Goal: Task Accomplishment & Management: Manage account settings

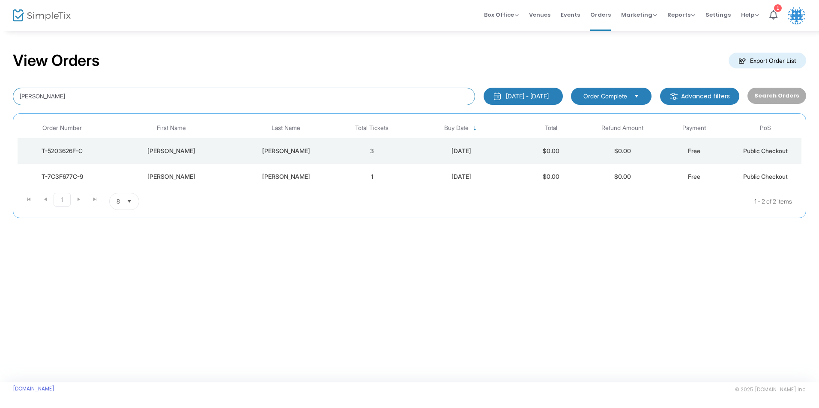
click at [113, 91] on input "weinfeld" at bounding box center [244, 97] width 462 height 18
type input "w"
type input "goldstein"
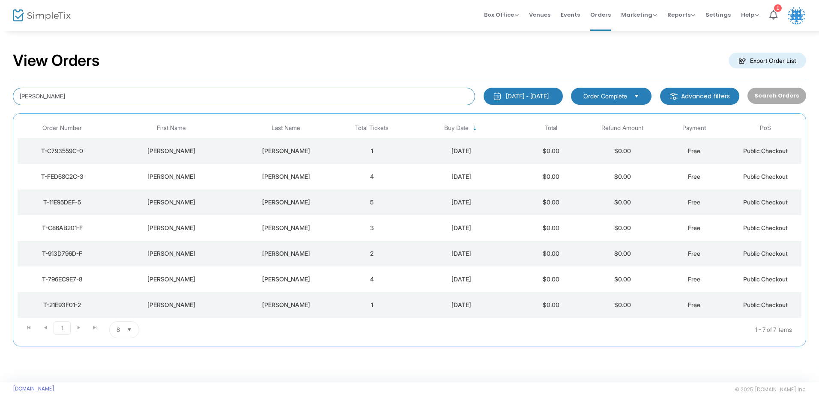
drag, startPoint x: 97, startPoint y: 93, endPoint x: -3, endPoint y: 92, distance: 100.2
click at [0, 92] on html "Processing... please wait Box Office Sell Tickets Bookings Sell Season Pass Ven…" at bounding box center [409, 204] width 819 height 408
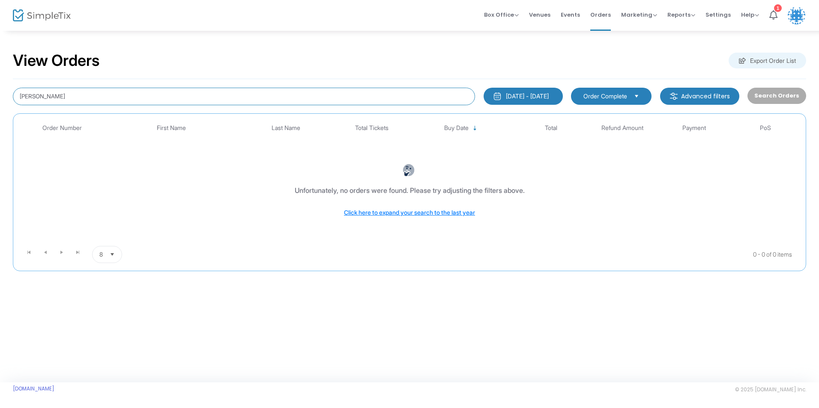
drag, startPoint x: 77, startPoint y: 95, endPoint x: 25, endPoint y: 96, distance: 51.8
click at [25, 96] on input "natalie" at bounding box center [244, 97] width 462 height 18
type input "n"
click at [152, 88] on input at bounding box center [244, 97] width 462 height 18
type input "goldstein"
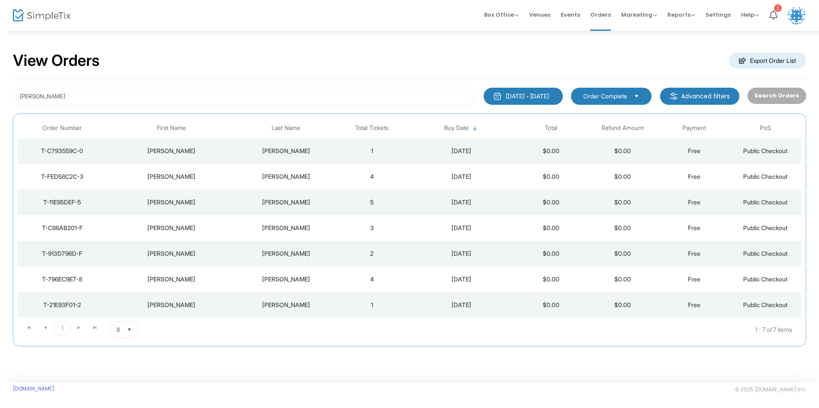
click at [230, 282] on div "jeff" at bounding box center [171, 279] width 125 height 9
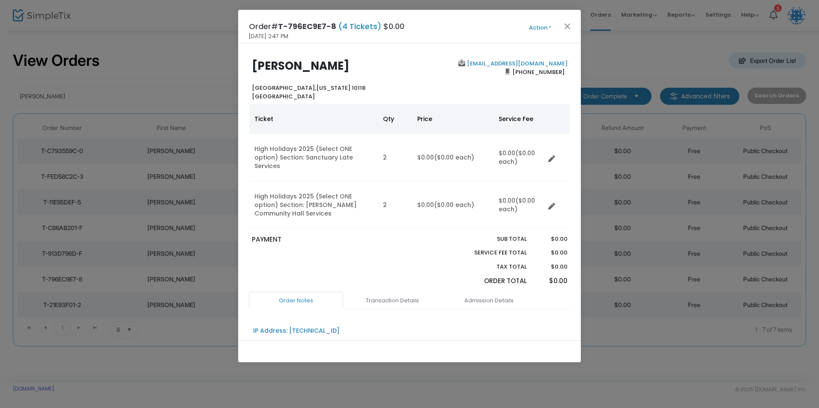
scroll to position [43, 0]
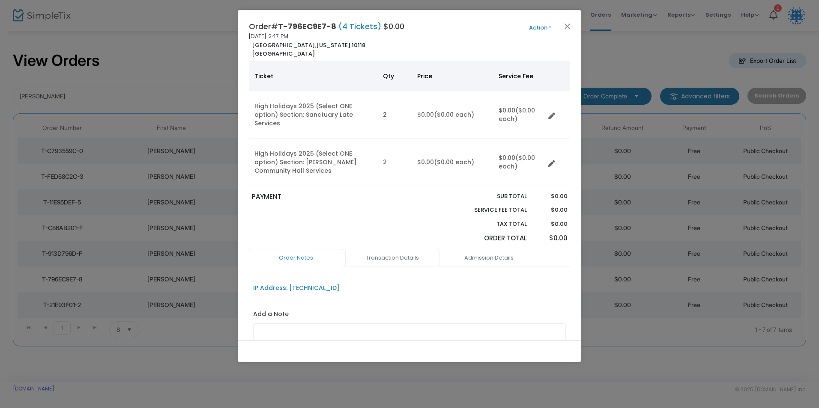
click at [380, 250] on link "Transaction Details" at bounding box center [392, 258] width 94 height 18
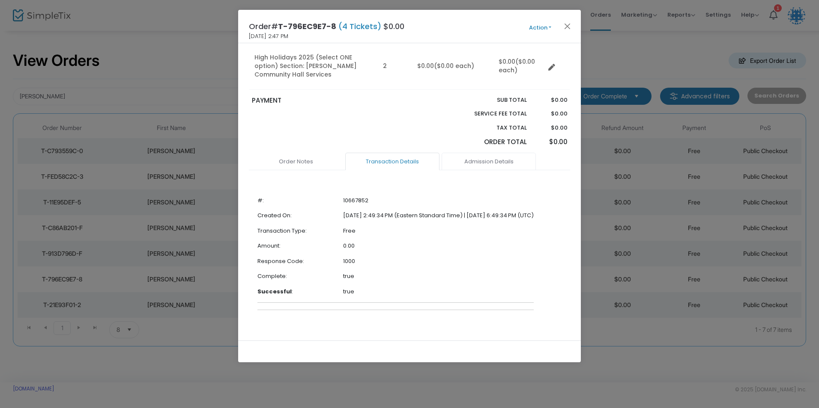
click at [466, 155] on link "Admission Details" at bounding box center [488, 162] width 94 height 18
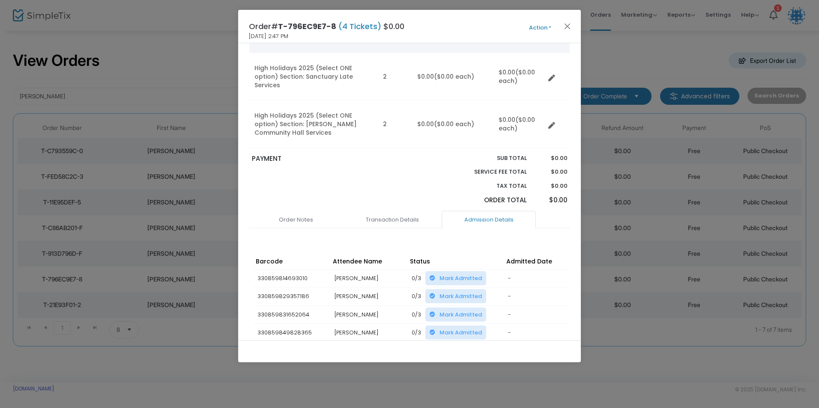
scroll to position [38, 0]
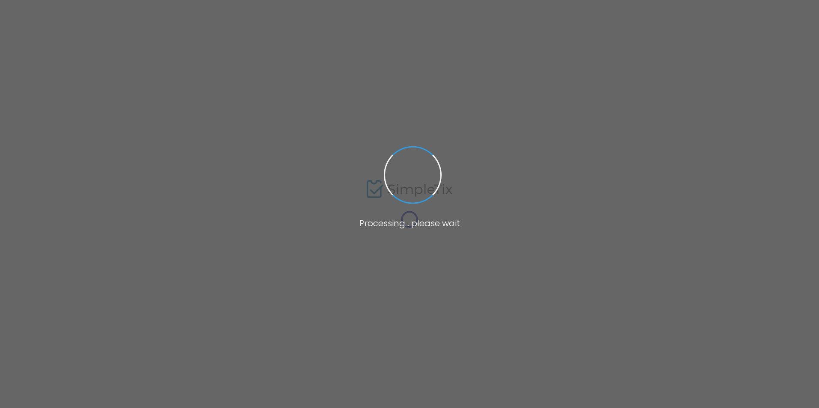
type input "kann"
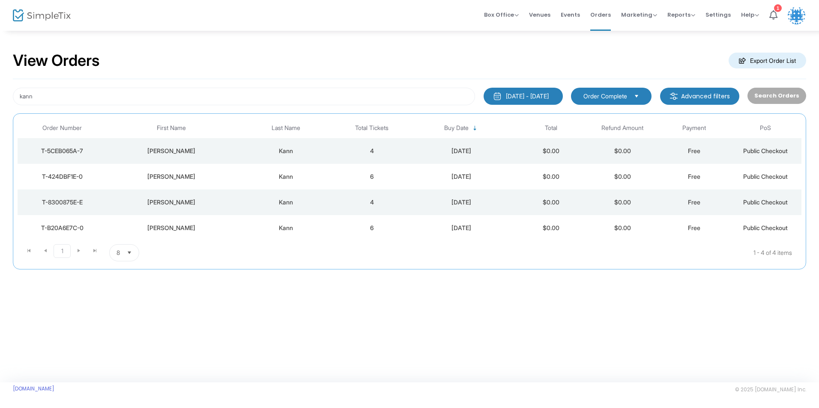
click at [219, 178] on div "[PERSON_NAME]" at bounding box center [171, 177] width 125 height 9
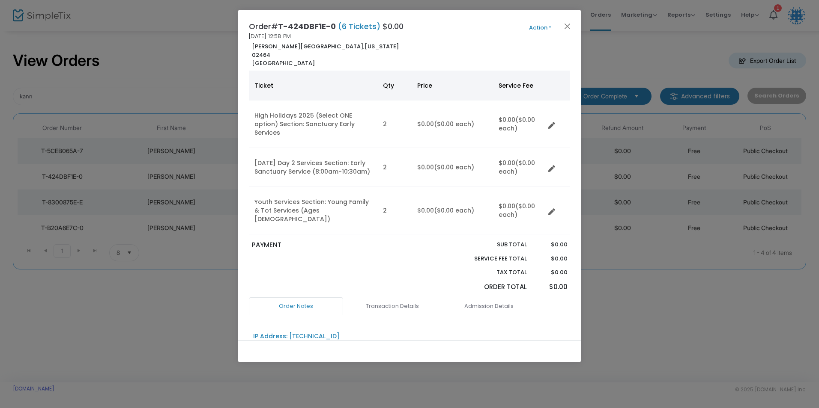
scroll to position [171, 0]
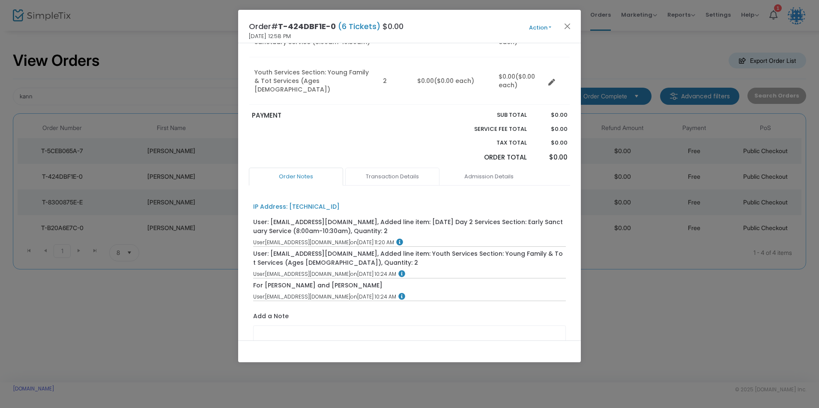
click at [389, 168] on link "Transaction Details" at bounding box center [392, 177] width 94 height 18
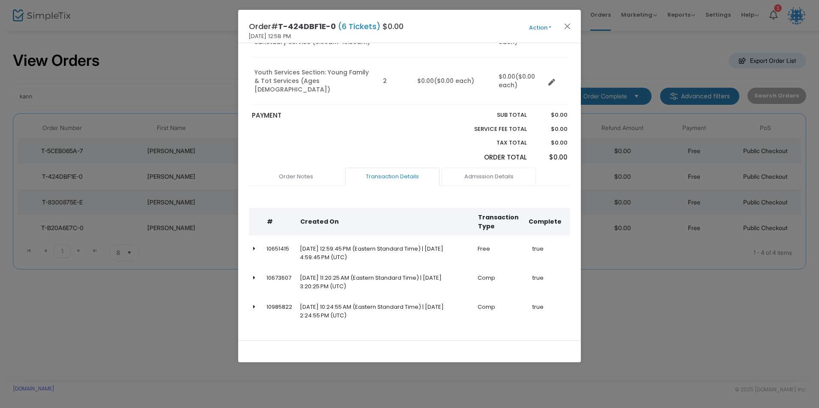
click at [472, 168] on link "Admission Details" at bounding box center [488, 177] width 94 height 18
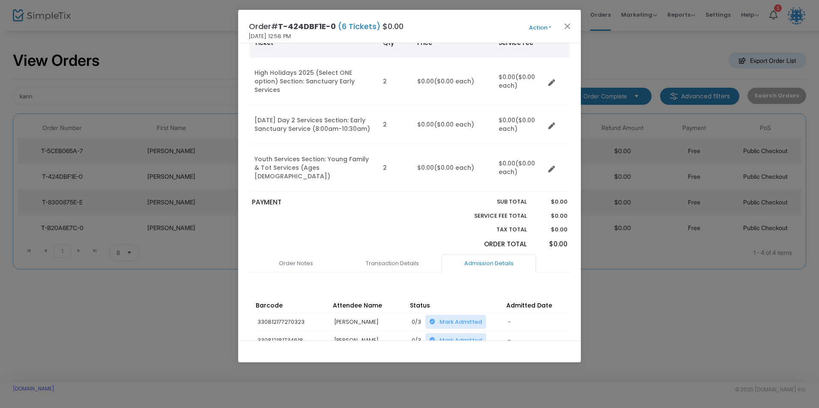
scroll to position [0, 0]
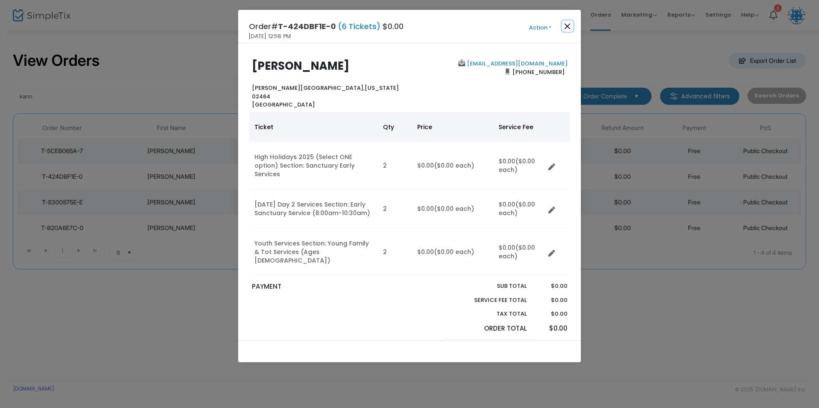
click at [564, 25] on button "Close" at bounding box center [567, 26] width 11 height 11
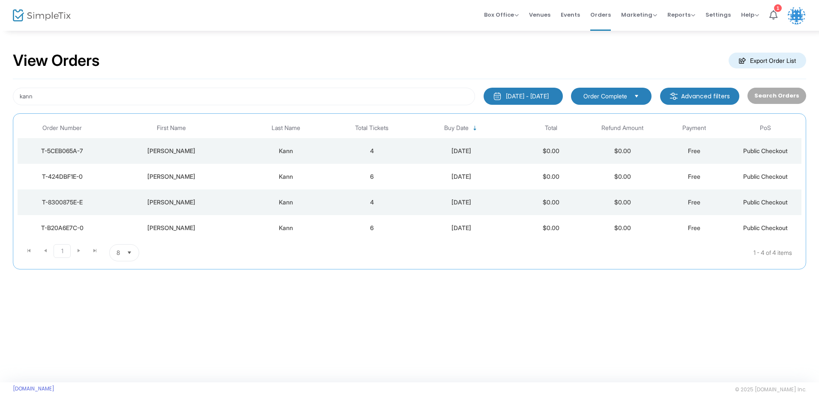
click at [243, 174] on div "Kann" at bounding box center [286, 177] width 96 height 9
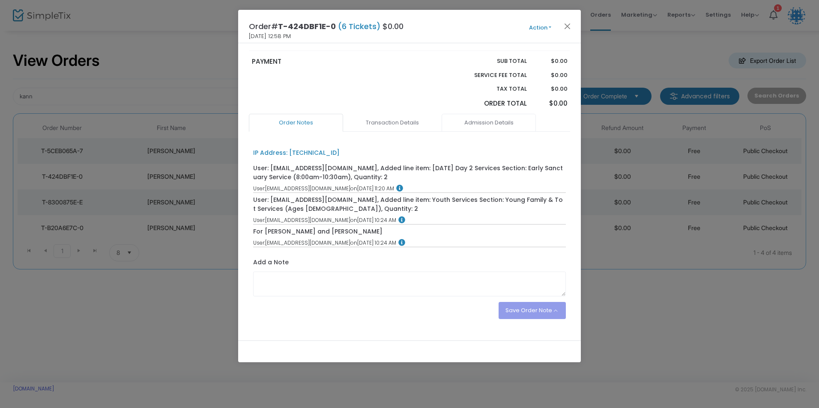
click at [473, 114] on link "Admission Details" at bounding box center [488, 123] width 94 height 18
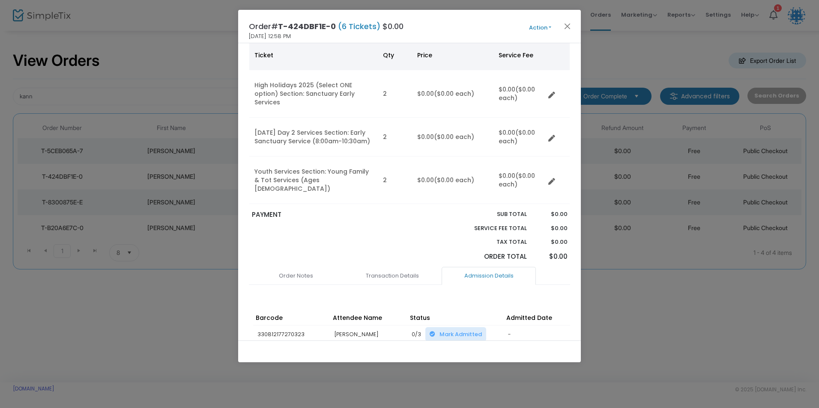
scroll to position [171, 0]
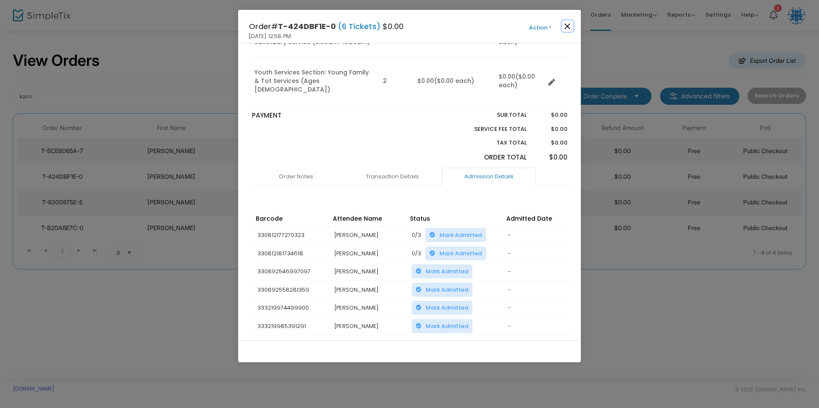
click at [566, 22] on button "Close" at bounding box center [567, 26] width 11 height 11
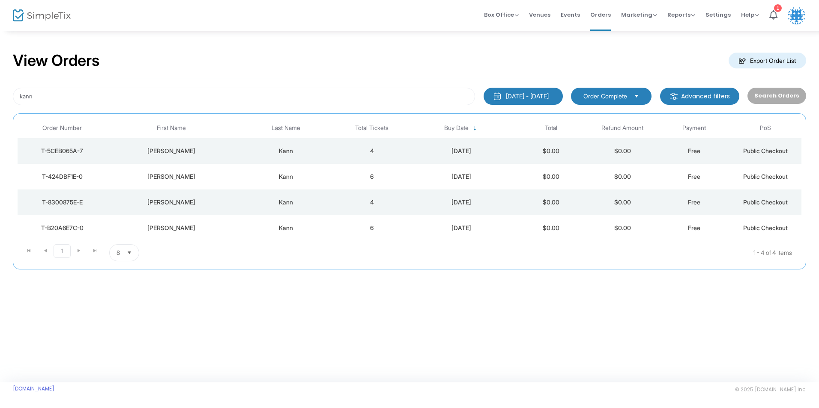
click at [236, 232] on td "Kann" at bounding box center [286, 228] width 100 height 26
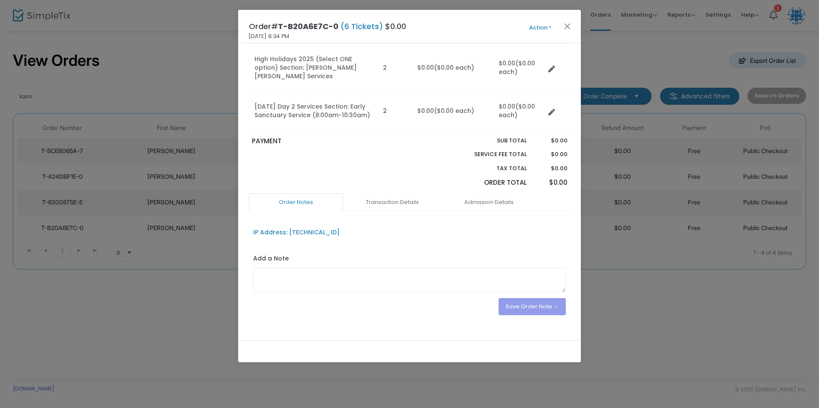
scroll to position [142, 0]
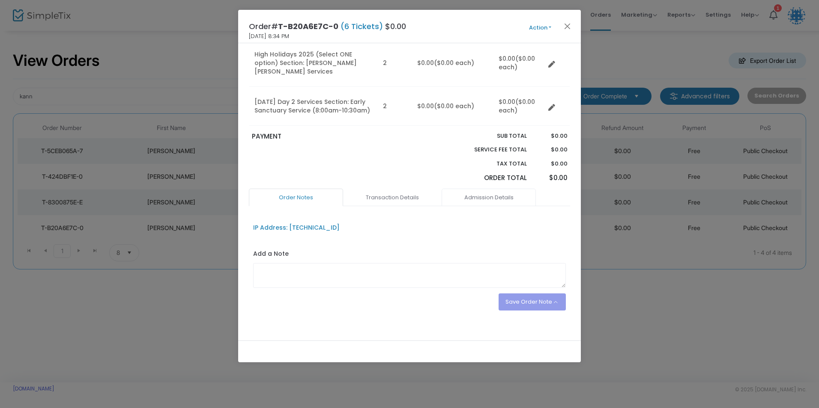
click at [479, 189] on link "Admission Details" at bounding box center [488, 198] width 94 height 18
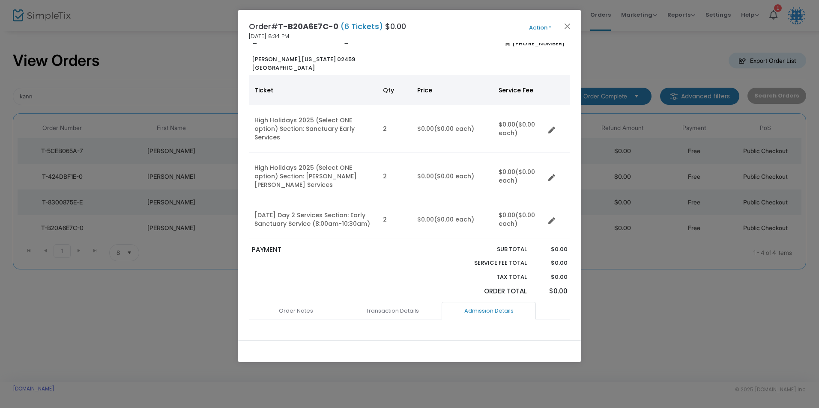
scroll to position [28, 0]
click at [564, 24] on button "Close" at bounding box center [567, 26] width 11 height 11
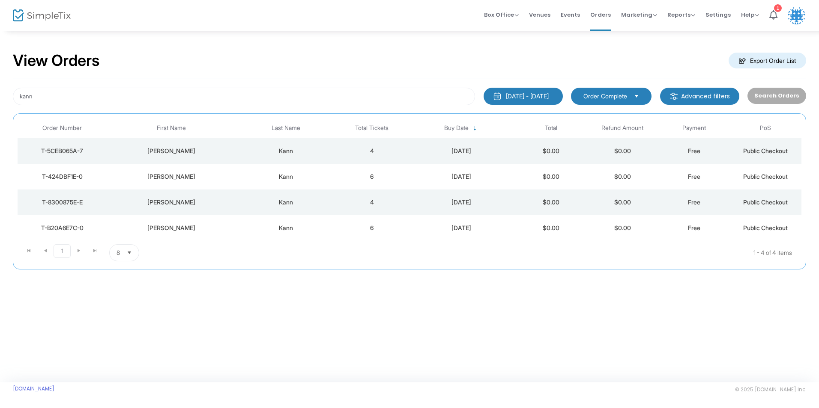
click at [241, 226] on div "Kann" at bounding box center [286, 228] width 96 height 9
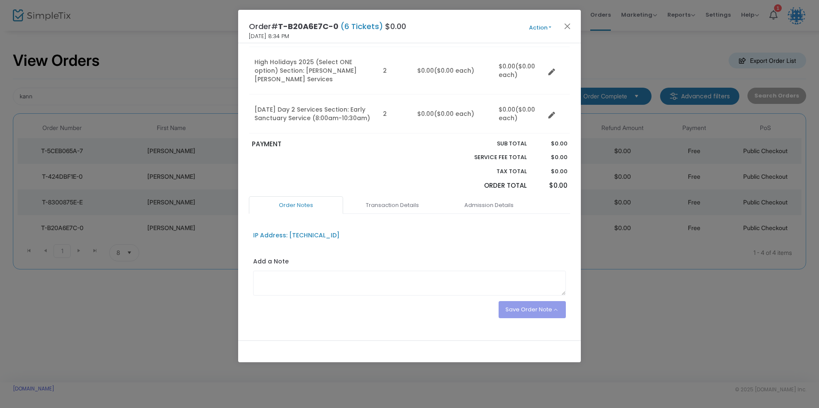
scroll to position [142, 0]
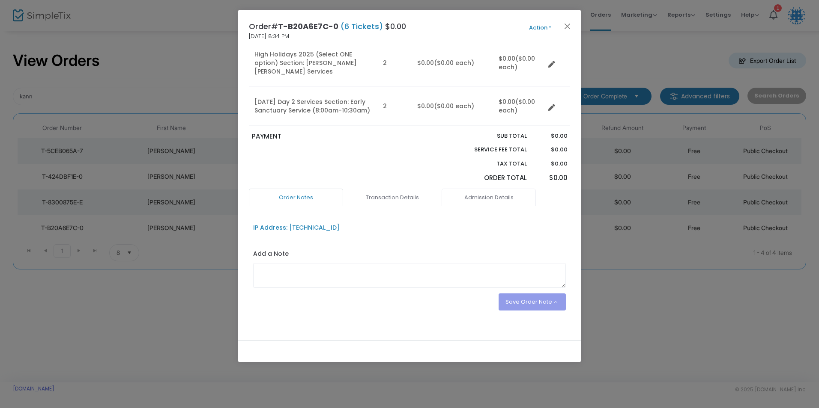
click at [483, 194] on link "Admission Details" at bounding box center [488, 198] width 94 height 18
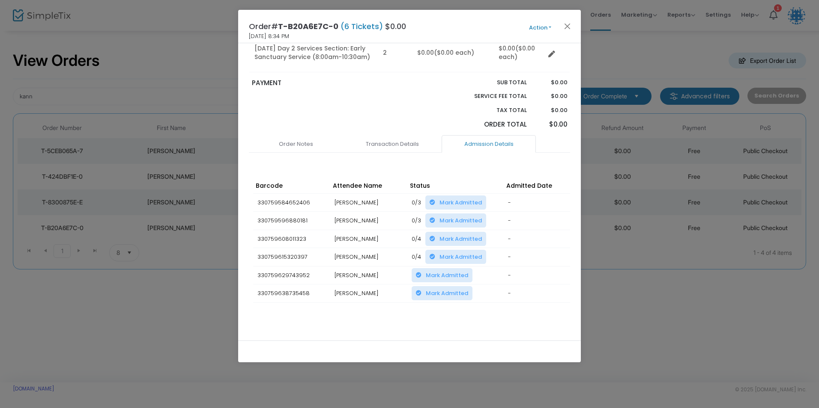
scroll to position [199, 0]
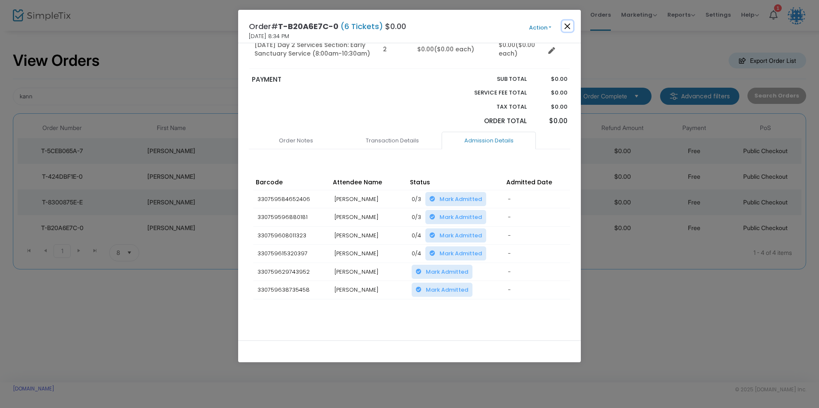
click at [564, 26] on button "Close" at bounding box center [567, 26] width 11 height 11
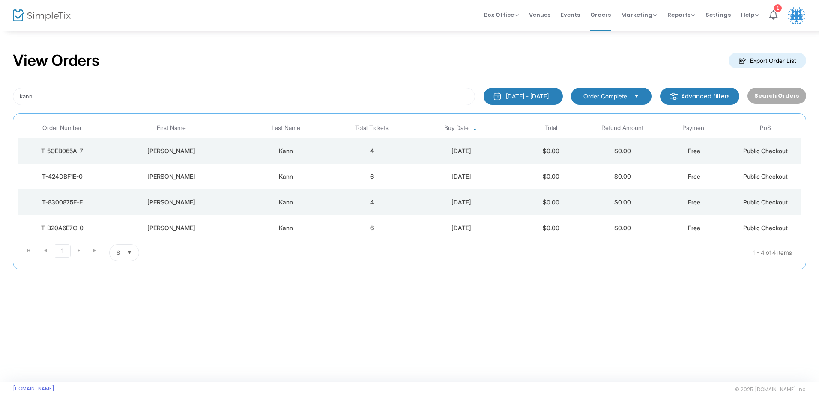
click at [228, 173] on div "Robert" at bounding box center [171, 177] width 125 height 9
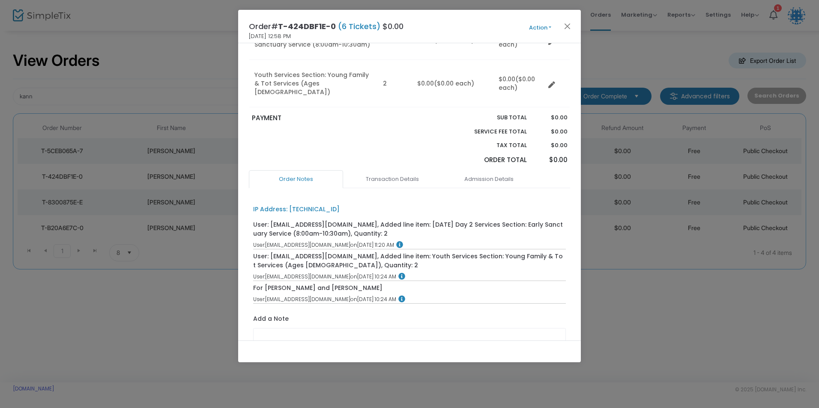
scroll to position [171, 0]
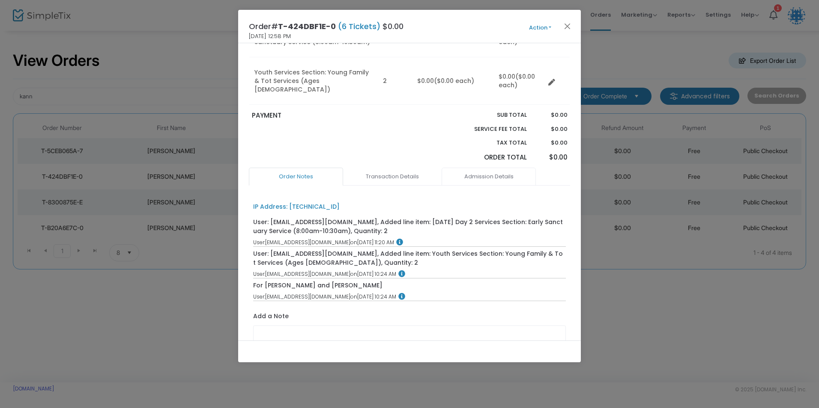
click at [489, 168] on link "Admission Details" at bounding box center [488, 177] width 94 height 18
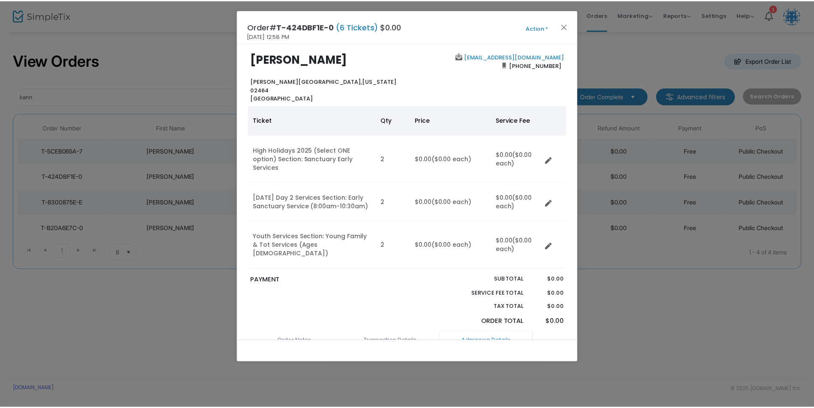
scroll to position [0, 0]
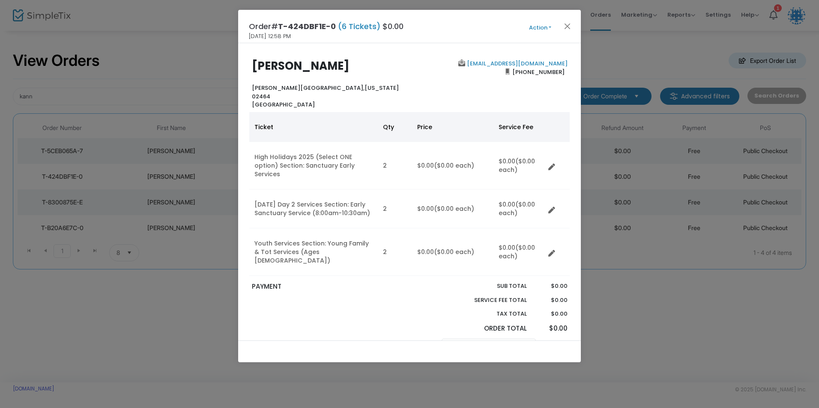
click at [531, 34] on div "Order# T-424DBF1E-0 (6 Tickets) $0.00 8/22/2025 12:58 PM Action Mark Admitted E…" at bounding box center [409, 26] width 343 height 33
click at [536, 24] on button "Action" at bounding box center [539, 27] width 51 height 9
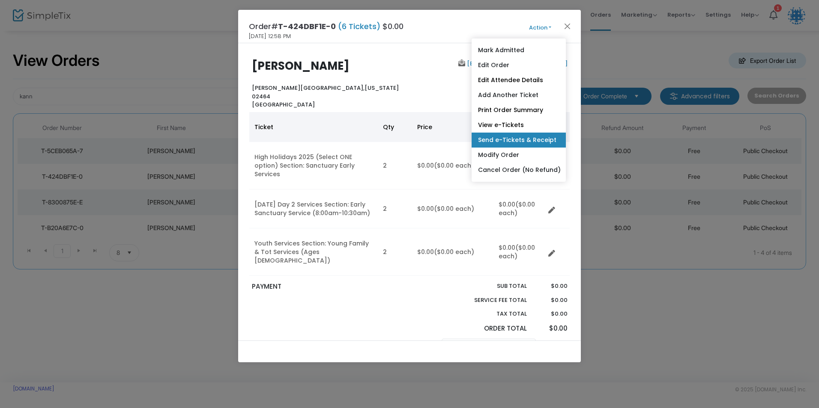
click at [512, 137] on link "Send e-Tickets & Receipt" at bounding box center [518, 140] width 94 height 15
type input "robertkann1@gmail.com"
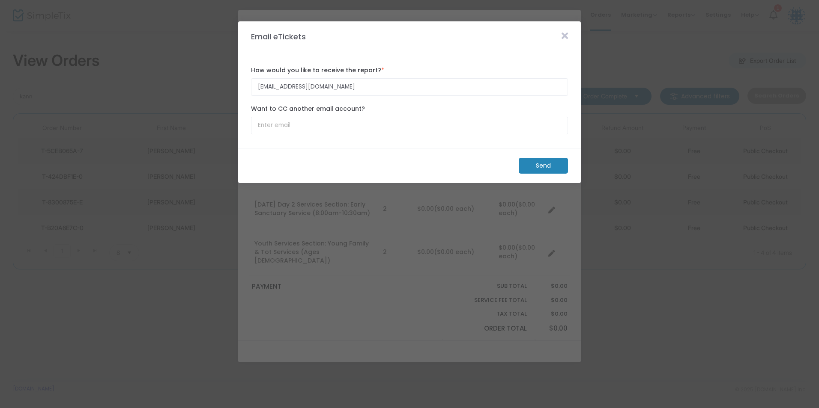
click at [543, 164] on m-button "Send" at bounding box center [543, 166] width 49 height 16
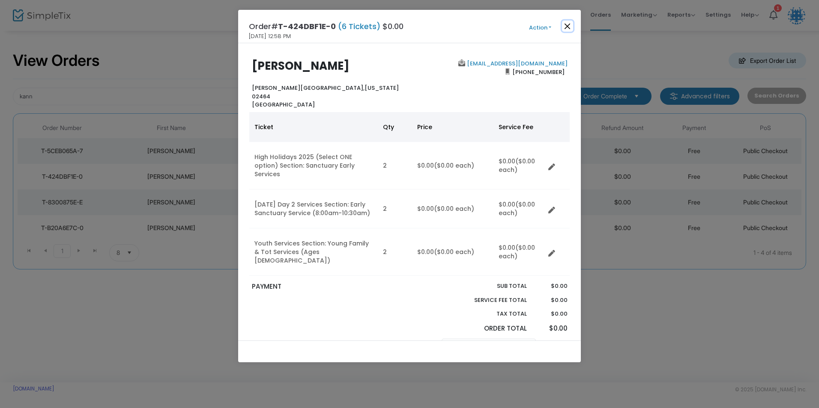
drag, startPoint x: 566, startPoint y: 27, endPoint x: 559, endPoint y: 27, distance: 6.4
click at [565, 27] on button "Close" at bounding box center [567, 26] width 11 height 11
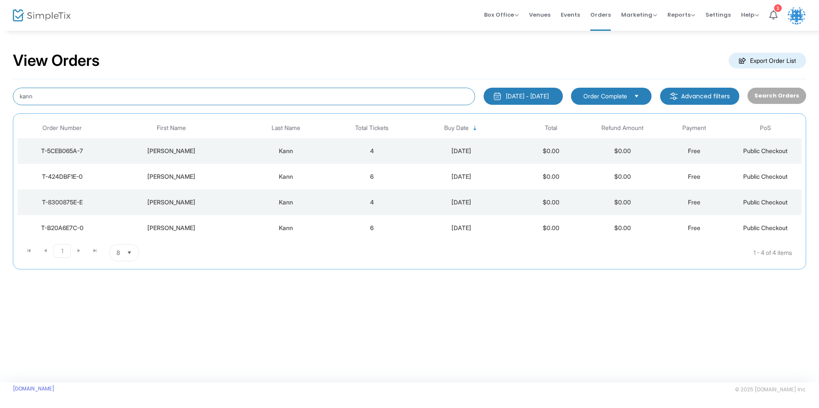
drag, startPoint x: 27, startPoint y: 98, endPoint x: -16, endPoint y: 98, distance: 43.2
click at [0, 98] on html "Processing... please wait Box Office Sell Tickets Bookings Sell Season Pass Ven…" at bounding box center [409, 204] width 819 height 408
type input "rubin"
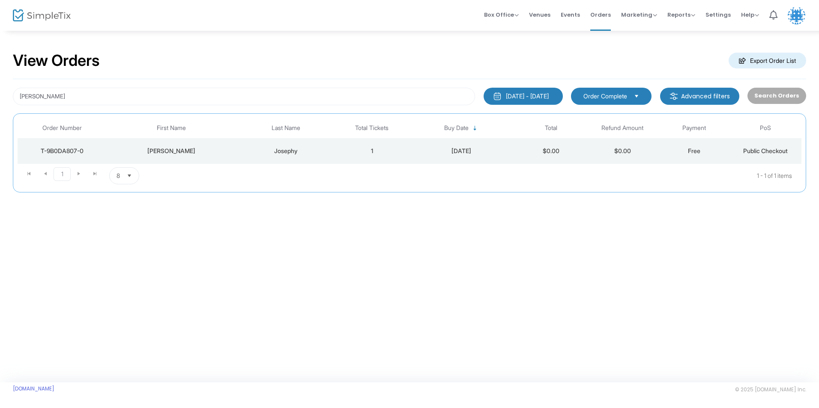
click at [262, 149] on div "Josephy" at bounding box center [286, 151] width 96 height 9
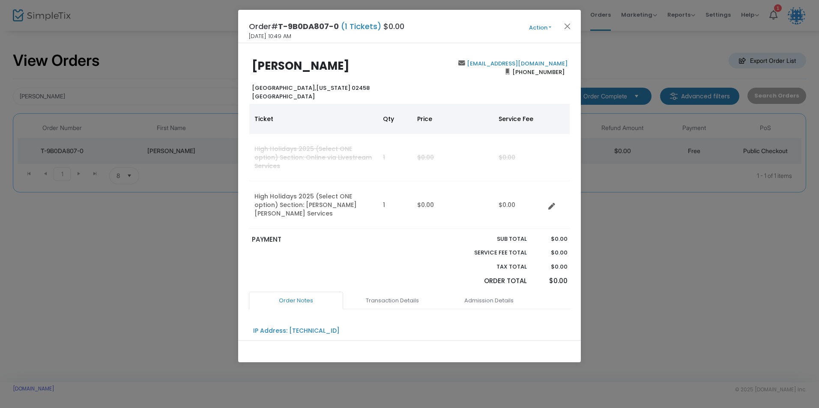
click at [539, 27] on button "Action" at bounding box center [539, 27] width 51 height 9
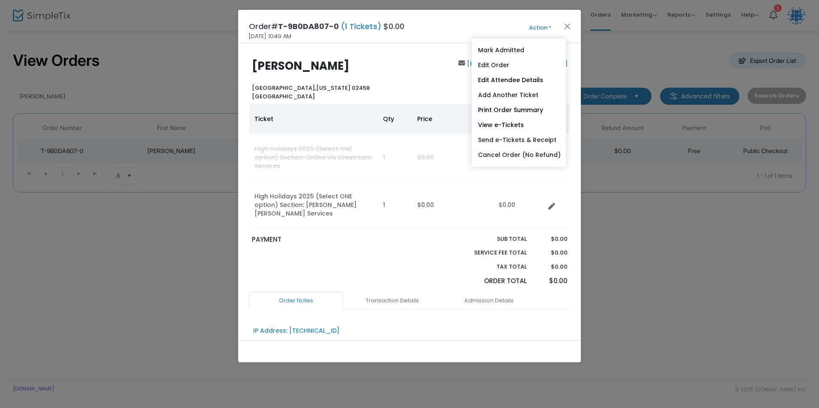
click at [501, 31] on div "Order# T-9B0DA807-0 (1 Tickets) $0.00 [DATE] 10:49 AM Action Mark Admitted Edit…" at bounding box center [409, 26] width 343 height 33
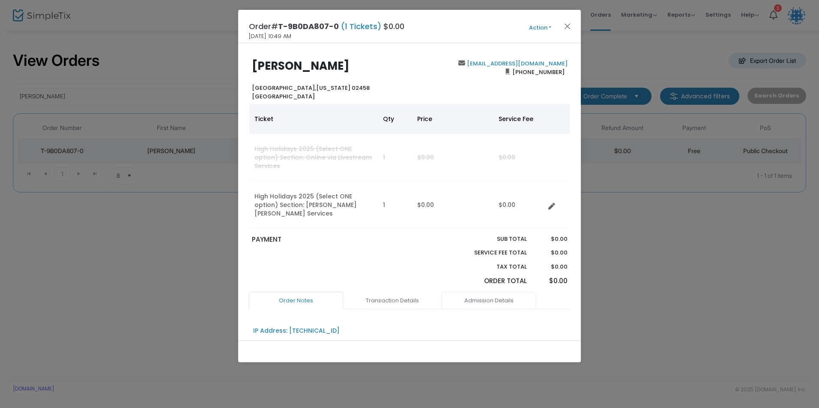
click at [487, 292] on link "Admission Details" at bounding box center [488, 301] width 94 height 18
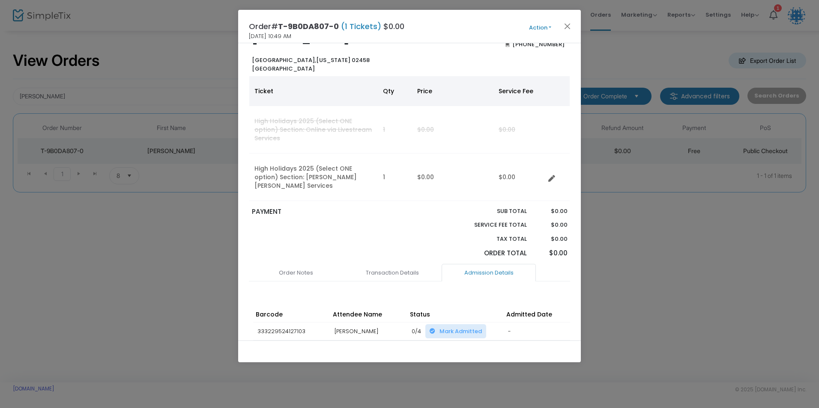
scroll to position [43, 0]
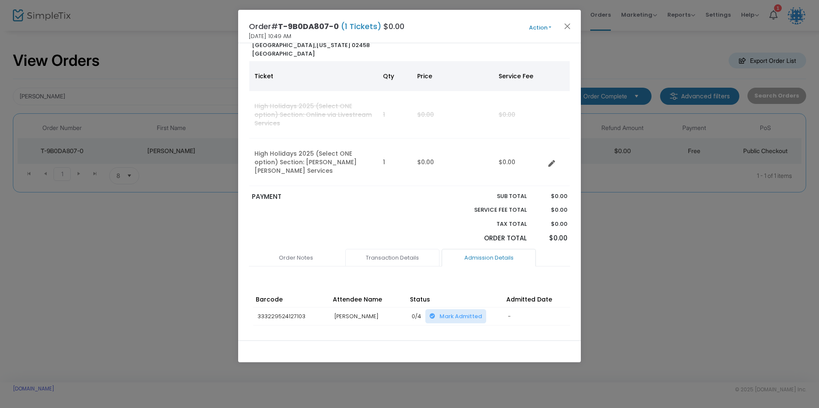
click at [393, 249] on link "Transaction Details" at bounding box center [392, 258] width 94 height 18
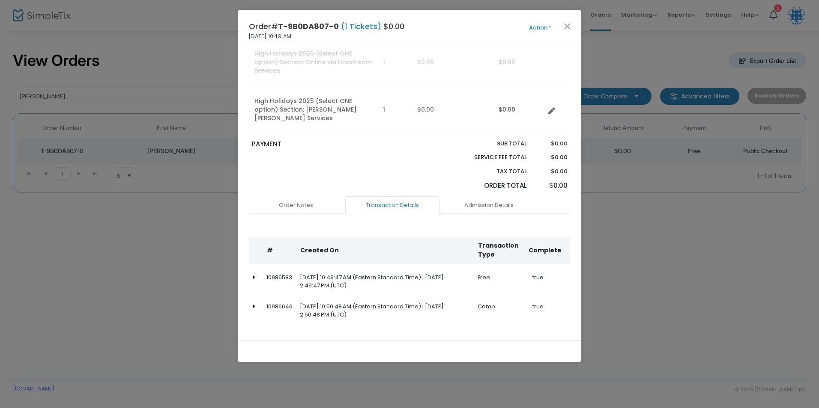
scroll to position [96, 0]
click at [293, 196] on link "Order Notes" at bounding box center [296, 205] width 94 height 18
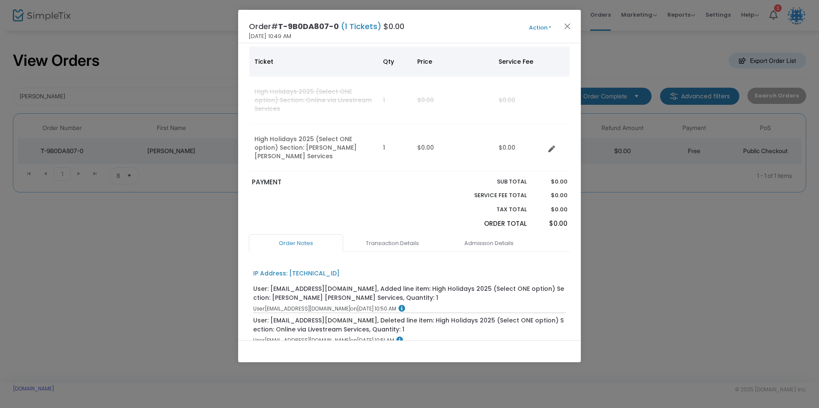
scroll to position [0, 0]
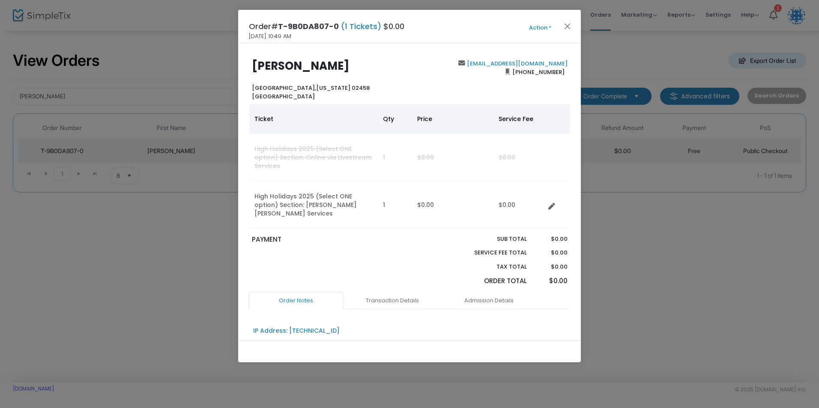
click at [535, 27] on button "Action" at bounding box center [539, 27] width 51 height 9
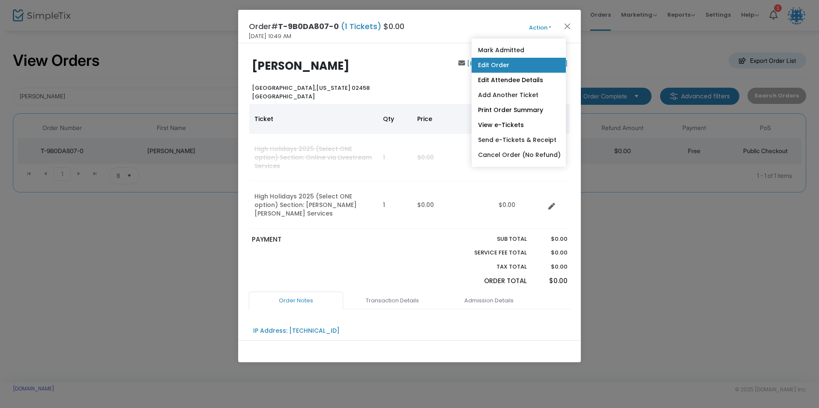
click at [521, 66] on link "Edit Order" at bounding box center [518, 65] width 94 height 15
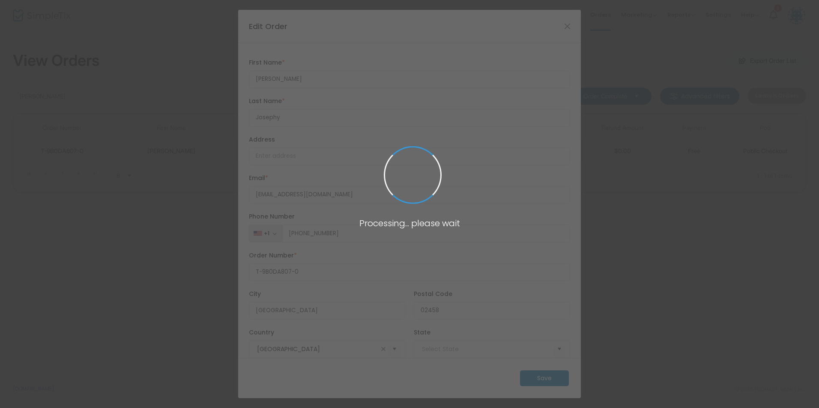
type input "[US_STATE]"
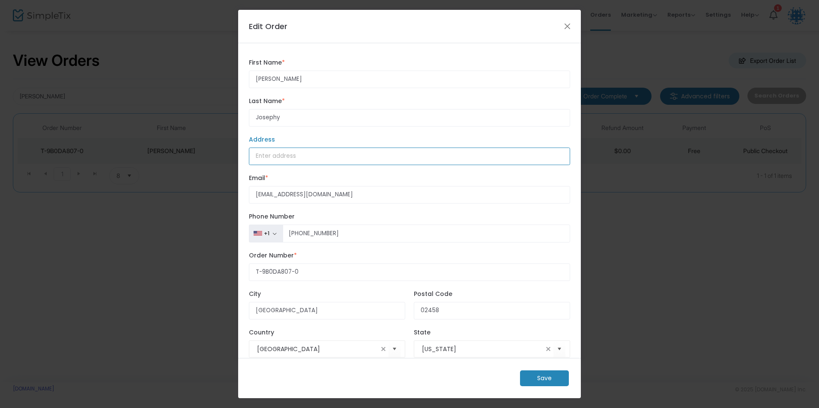
click at [289, 159] on input "Address" at bounding box center [409, 157] width 321 height 18
drag, startPoint x: 358, startPoint y: 194, endPoint x: 236, endPoint y: 195, distance: 121.6
click at [236, 195] on ngb-modal-window "Edit Order [PERSON_NAME] First Name * First Name is required. [PERSON_NAME] Las…" at bounding box center [409, 204] width 819 height 408
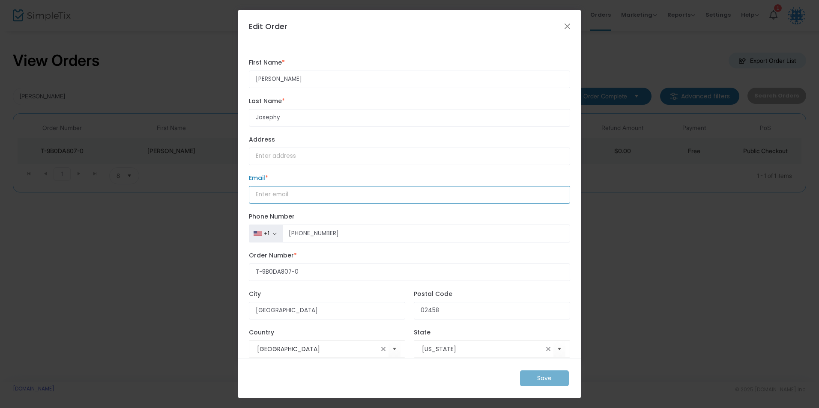
paste input "[EMAIL_ADDRESS][DOMAIN_NAME]"
type input "[EMAIL_ADDRESS][DOMAIN_NAME]"
click at [352, 212] on label "Phone Number" at bounding box center [409, 216] width 321 height 9
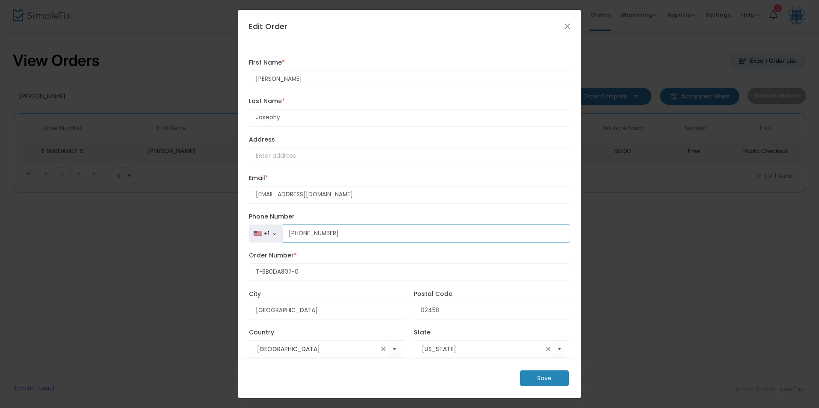
click at [352, 225] on input "[PHONE_NUMBER]" at bounding box center [426, 234] width 287 height 18
drag, startPoint x: 341, startPoint y: 235, endPoint x: 292, endPoint y: 235, distance: 48.8
click at [292, 235] on input "[PHONE_NUMBER]" at bounding box center [426, 234] width 287 height 18
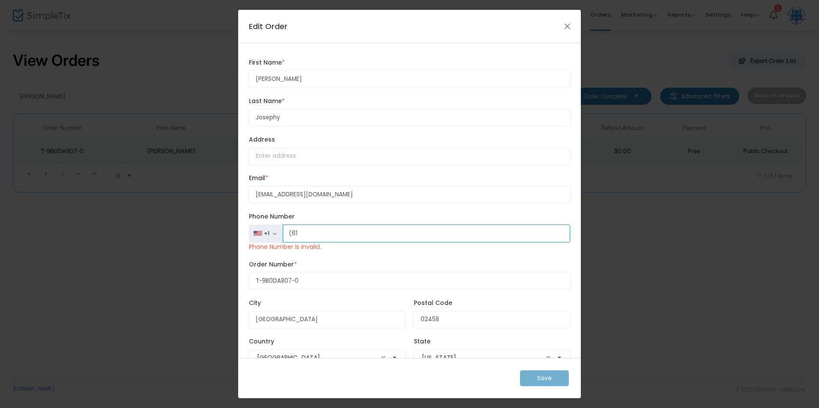
type input "(6"
type input "(617"
drag, startPoint x: 326, startPoint y: 235, endPoint x: 285, endPoint y: 235, distance: 41.1
click at [285, 235] on input "(617" at bounding box center [426, 234] width 287 height 18
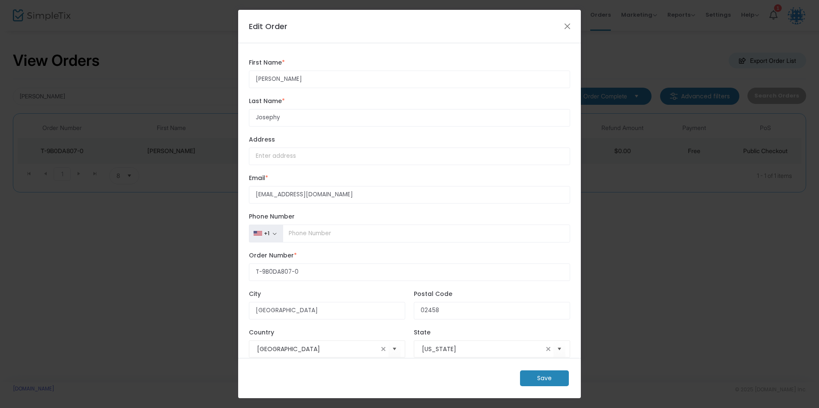
click at [311, 250] on div "T-9B0DA807-0 Order Number * Order Number is required." at bounding box center [409, 266] width 330 height 39
click at [299, 236] on input "Phone Number" at bounding box center [426, 234] width 287 height 18
type input "[PHONE_NUMBER]"
click at [331, 245] on div "+1 [GEOGRAPHIC_DATA] +1 [GEOGRAPHIC_DATA] +44 [GEOGRAPHIC_DATA] +93 [GEOGRAPHIC…" at bounding box center [409, 227] width 330 height 39
click at [540, 374] on m-button "Save" at bounding box center [544, 379] width 49 height 16
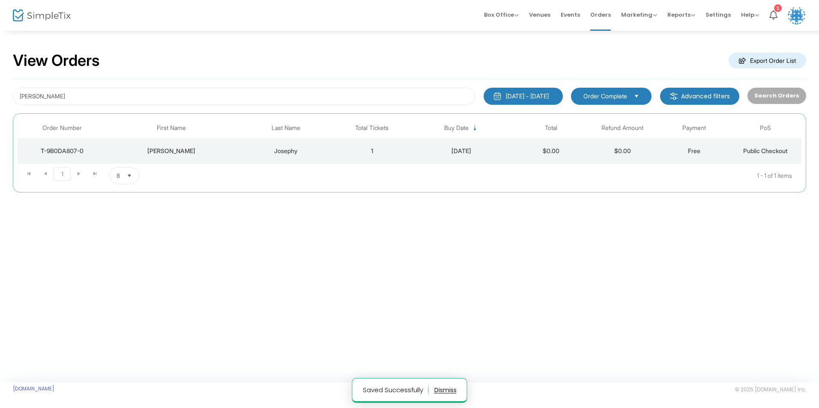
click at [254, 155] on div "Josephy" at bounding box center [286, 151] width 96 height 9
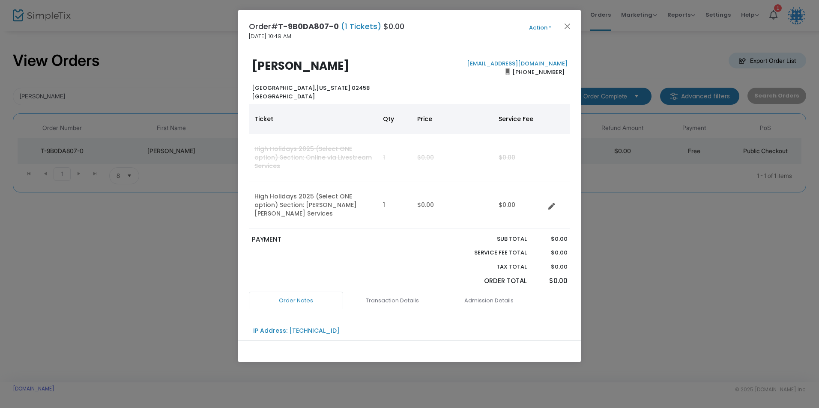
scroll to position [43, 0]
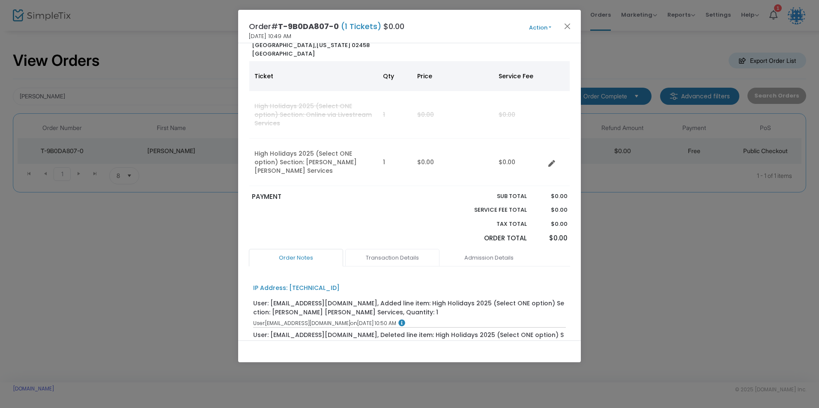
click at [391, 249] on link "Transaction Details" at bounding box center [392, 258] width 94 height 18
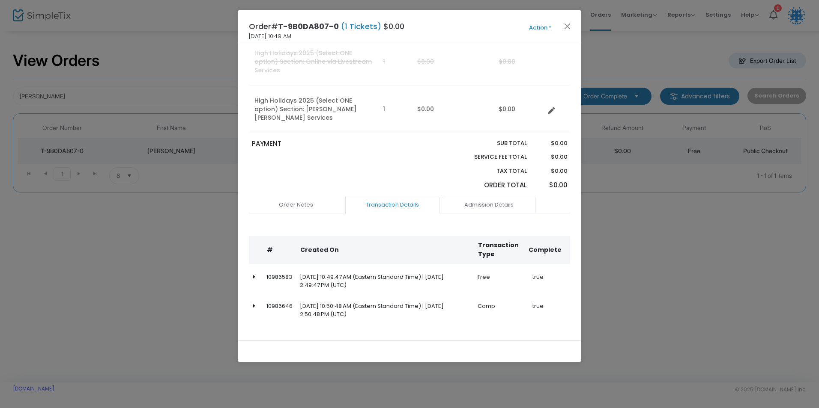
click at [467, 196] on link "Admission Details" at bounding box center [488, 205] width 94 height 18
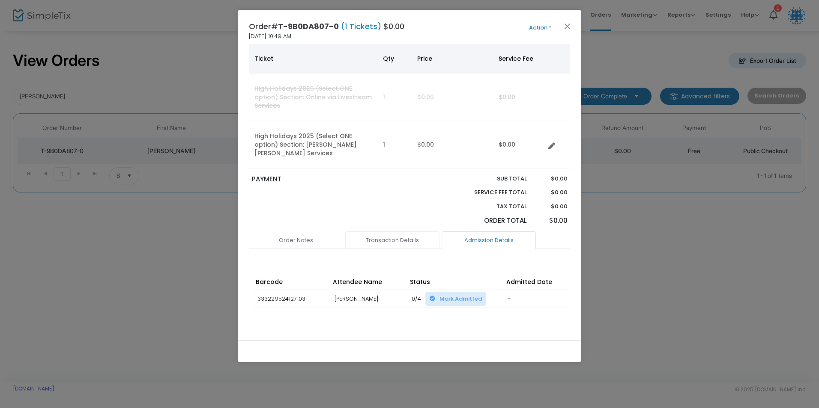
click at [389, 232] on link "Transaction Details" at bounding box center [392, 241] width 94 height 18
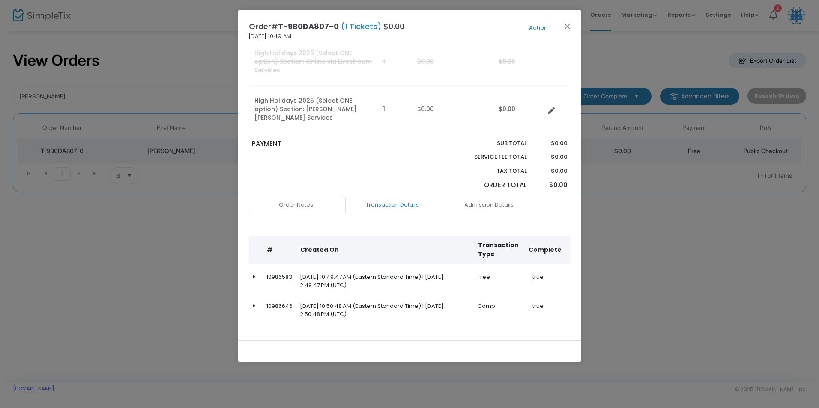
click at [315, 196] on link "Order Notes" at bounding box center [296, 205] width 94 height 18
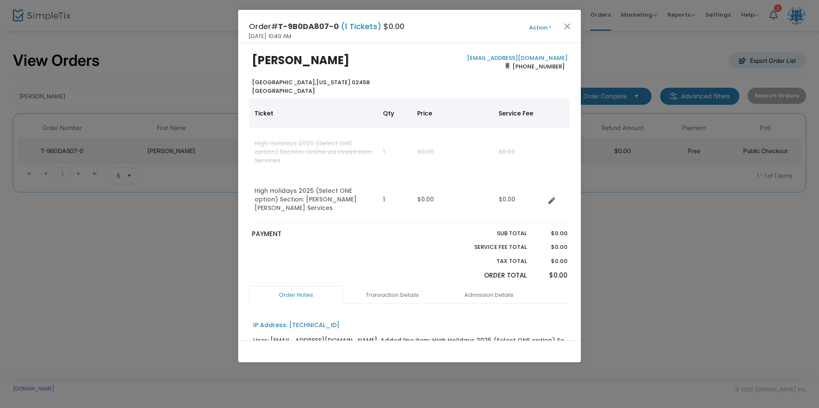
scroll to position [0, 0]
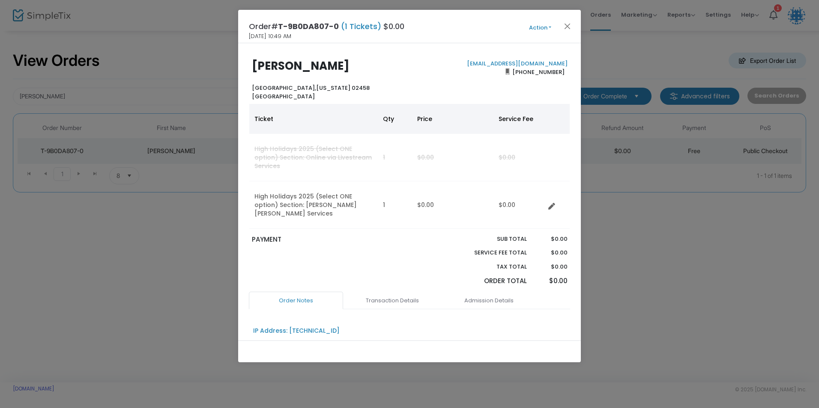
click at [549, 26] on button "Action" at bounding box center [539, 27] width 51 height 9
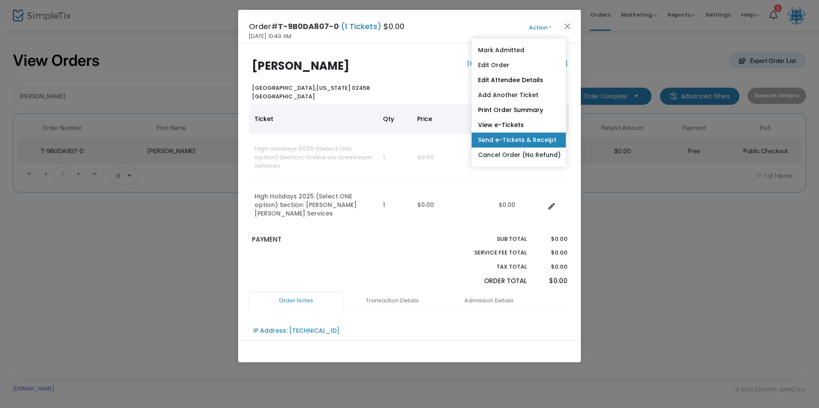
click at [525, 138] on link "Send e-Tickets & Receipt" at bounding box center [518, 140] width 94 height 15
type input "[EMAIL_ADDRESS][DOMAIN_NAME]"
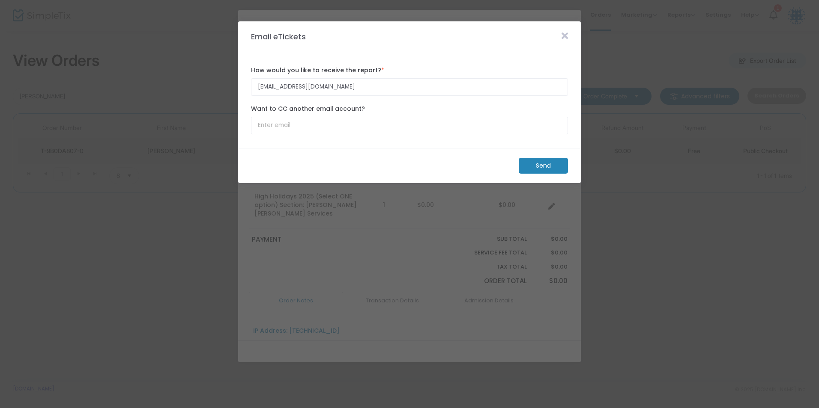
click at [532, 167] on m-button "Send" at bounding box center [543, 166] width 49 height 16
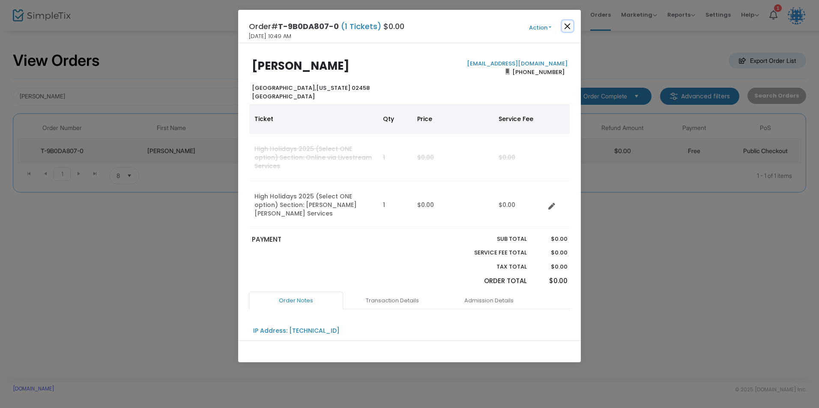
click at [565, 26] on button "Close" at bounding box center [567, 26] width 11 height 11
